Goal: Check status: Check status

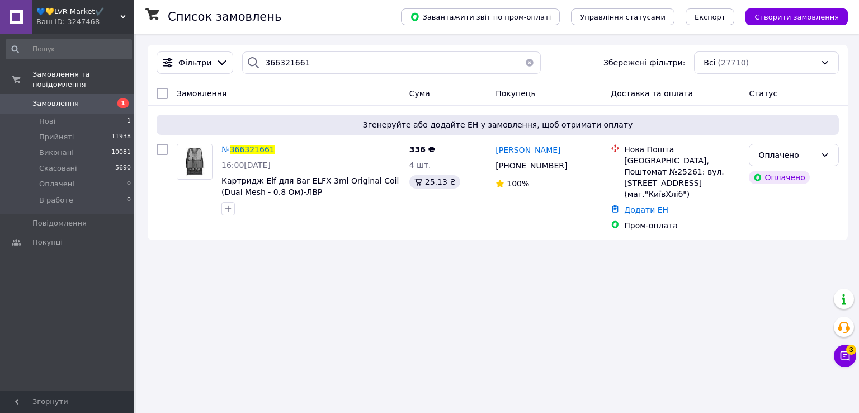
click at [125, 17] on icon at bounding box center [123, 17] width 6 height 6
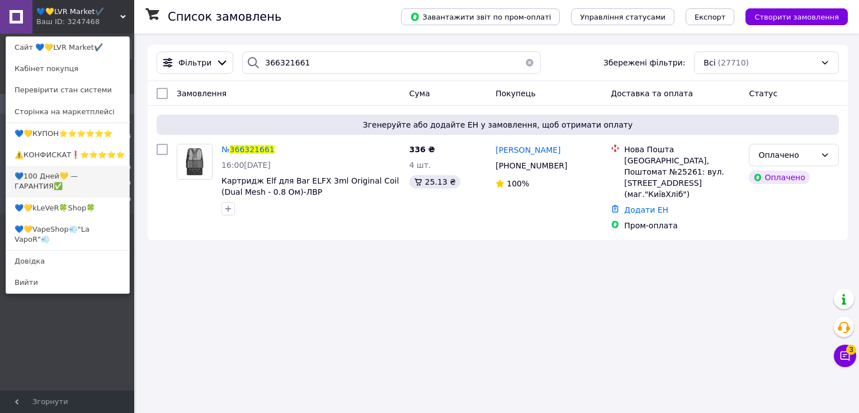
click at [43, 171] on link "💙100 Дней💛 — ГАРАНТИЯ✅" at bounding box center [67, 181] width 123 height 31
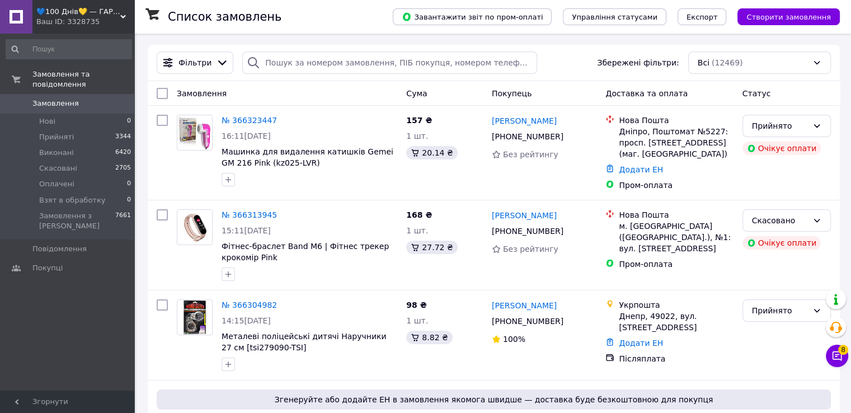
click at [123, 17] on use at bounding box center [123, 16] width 6 height 3
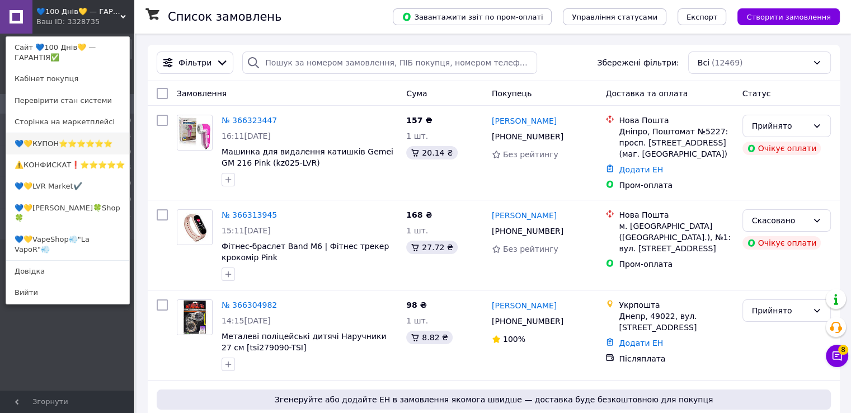
click at [55, 140] on link "💙💛КУПОН⭐️⭐️⭐️⭐️⭐️⭐️" at bounding box center [67, 143] width 123 height 21
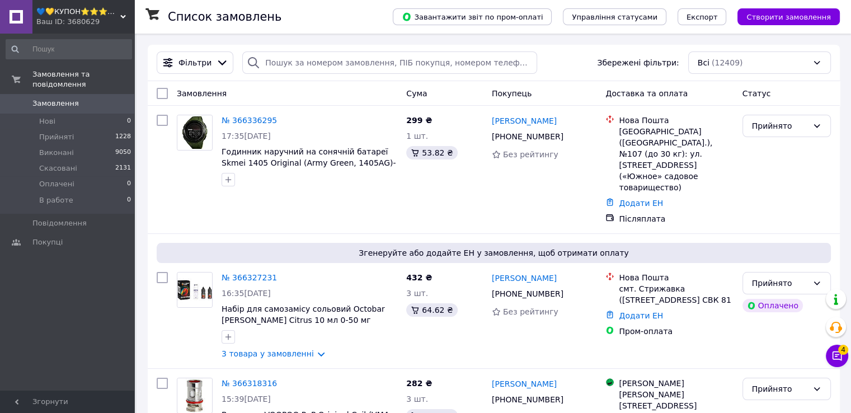
click at [123, 17] on use at bounding box center [123, 16] width 6 height 3
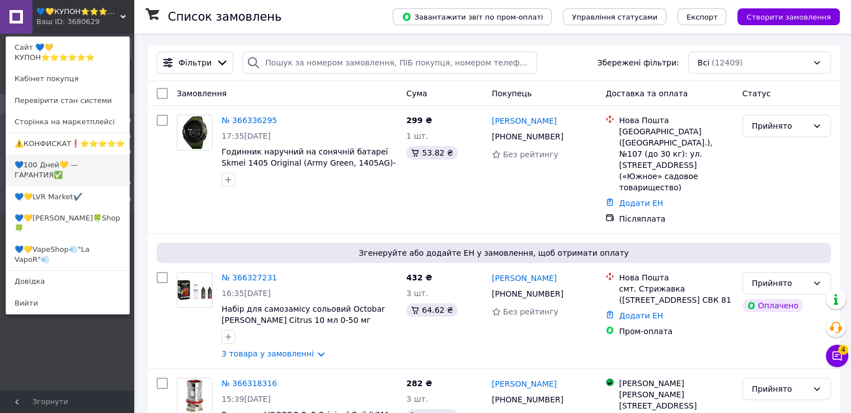
click at [43, 173] on link "💙100 Дней💛 — ГАРАНТИЯ✅" at bounding box center [67, 169] width 123 height 31
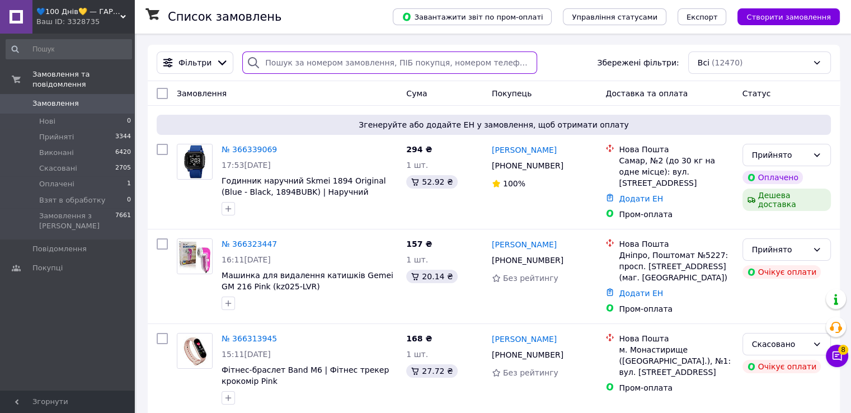
paste input "366339069"
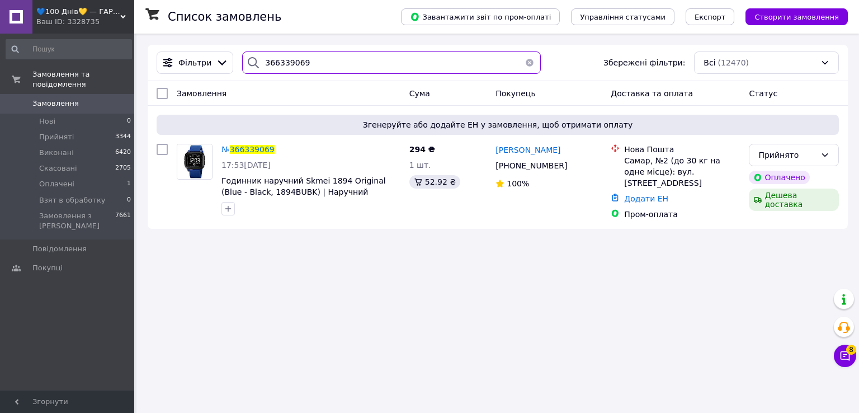
type input "366339069"
